Goal: Task Accomplishment & Management: Use online tool/utility

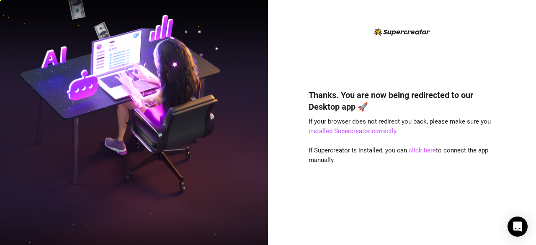
click at [419, 149] on link "click here" at bounding box center [422, 150] width 27 height 8
click at [428, 149] on link "click here" at bounding box center [422, 150] width 27 height 8
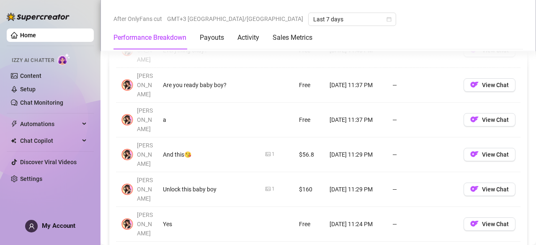
scroll to position [854, 0]
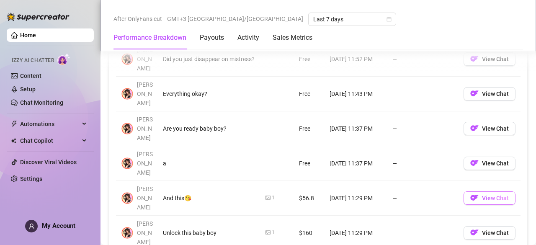
click at [491, 195] on span "View Chat" at bounding box center [495, 198] width 27 height 7
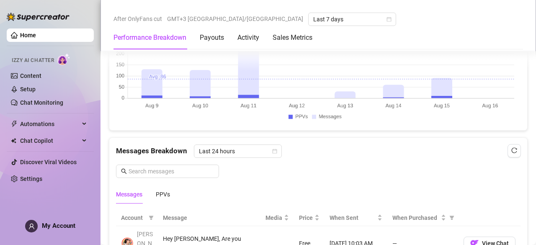
scroll to position [791, 0]
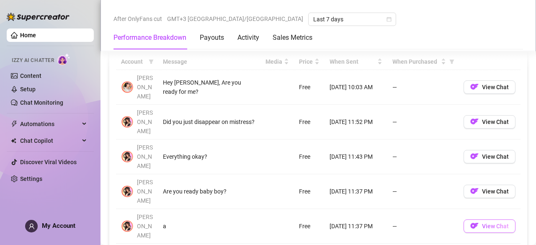
click at [482, 223] on span "View Chat" at bounding box center [495, 226] width 27 height 7
click at [487, 223] on span "View Chat" at bounding box center [495, 226] width 27 height 7
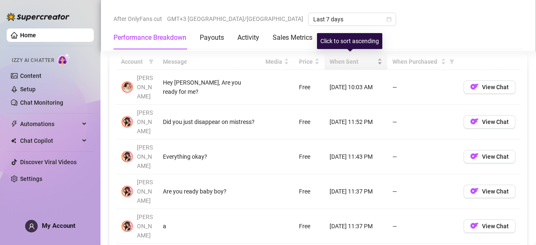
click at [329, 62] on div "When Sent" at bounding box center [355, 61] width 53 height 9
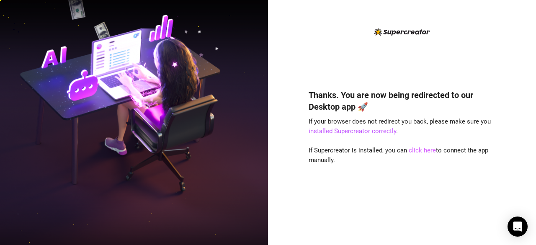
click at [417, 152] on link "click here" at bounding box center [422, 150] width 27 height 8
click at [423, 150] on link "click here" at bounding box center [422, 150] width 27 height 8
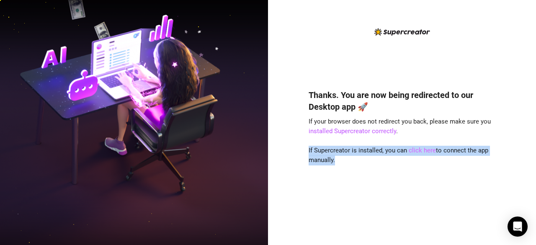
click at [423, 150] on link "click here" at bounding box center [422, 150] width 27 height 8
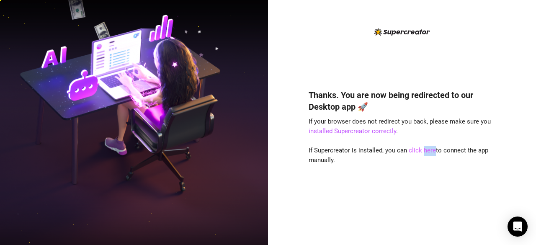
click at [423, 150] on link "click here" at bounding box center [422, 150] width 27 height 8
click at [415, 149] on link "click here" at bounding box center [422, 150] width 27 height 8
click at [419, 150] on link "click here" at bounding box center [422, 150] width 27 height 8
